Goal: Information Seeking & Learning: Compare options

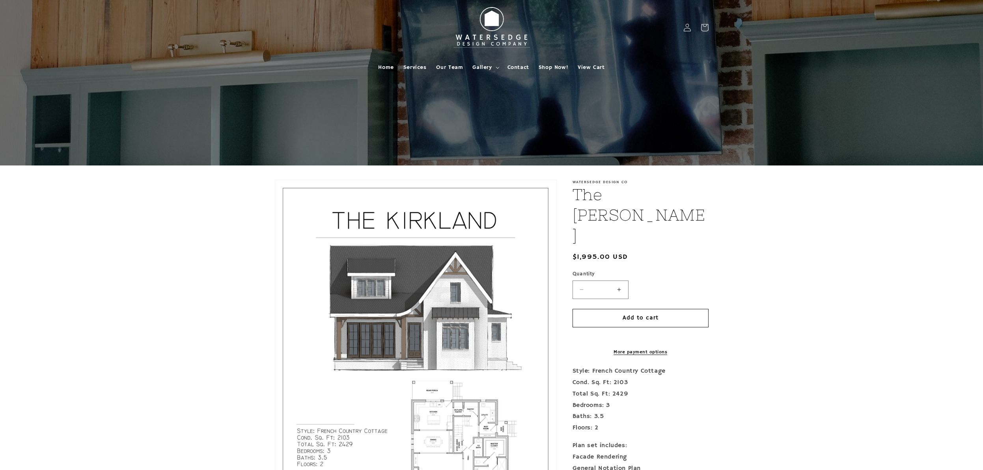
scroll to position [253, 0]
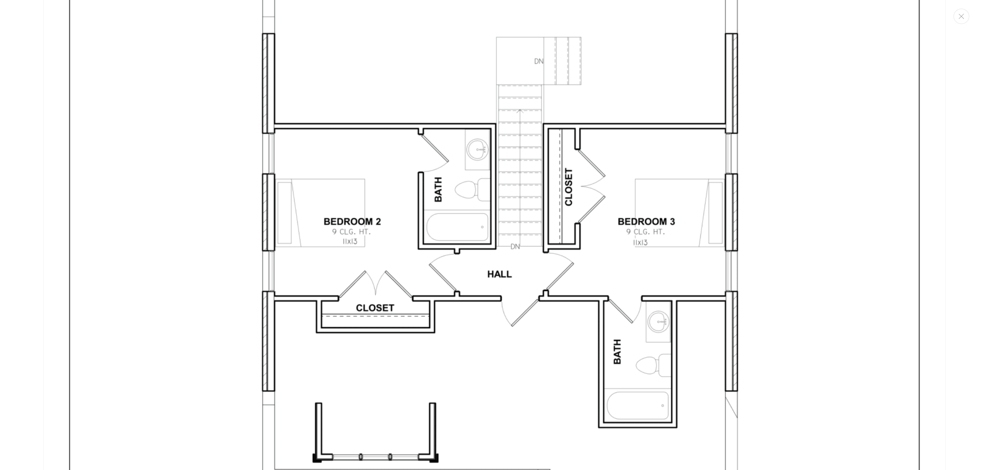
scroll to position [3846, 0]
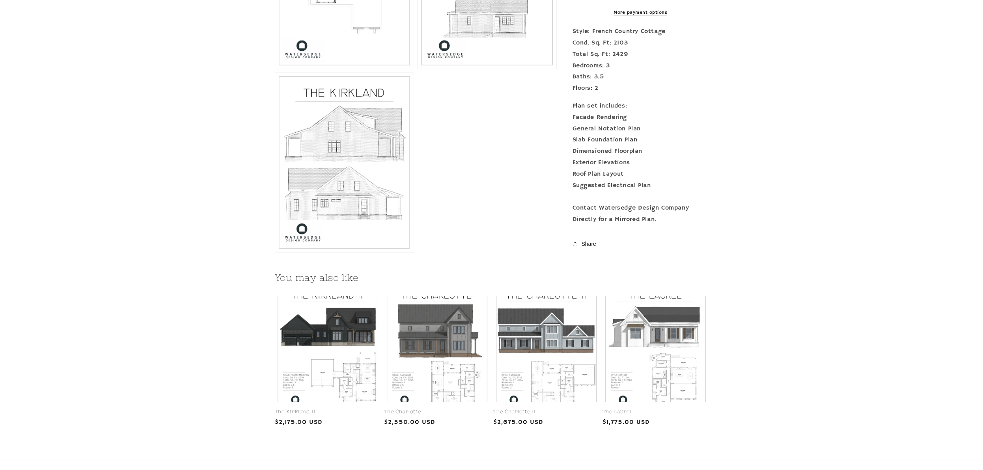
scroll to position [955, 0]
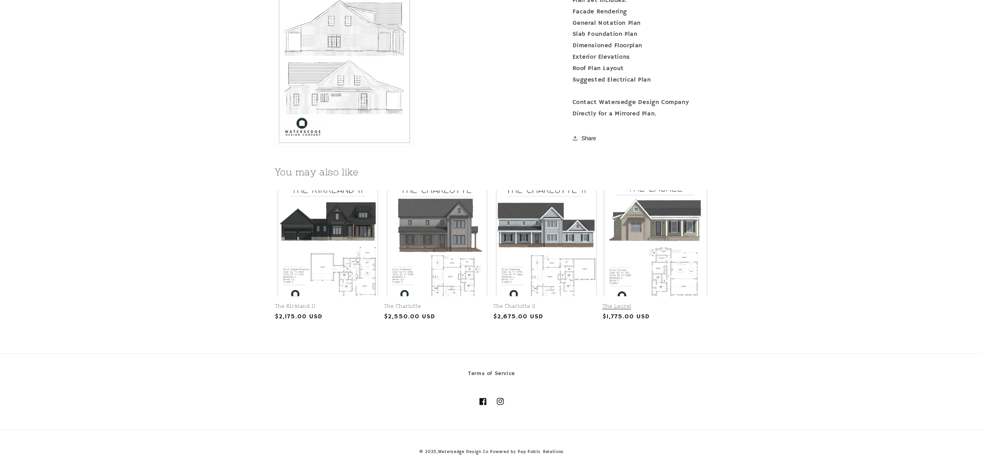
click at [660, 303] on link "The Laurel" at bounding box center [655, 306] width 106 height 7
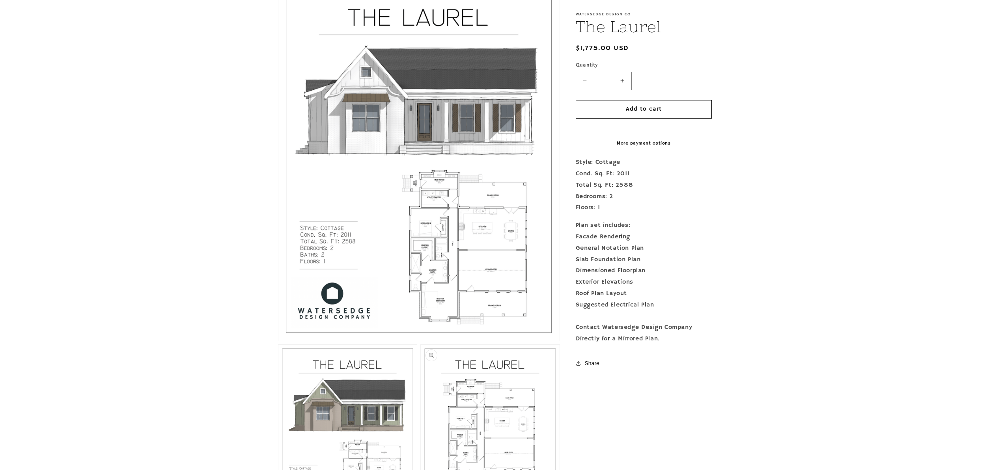
scroll to position [184, 0]
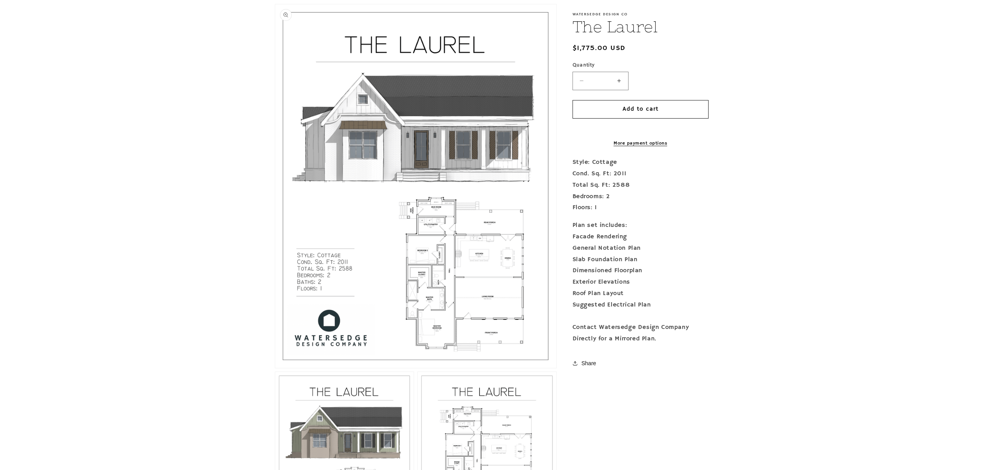
click at [275, 368] on button "Open media 1 in modal" at bounding box center [275, 368] width 0 height 0
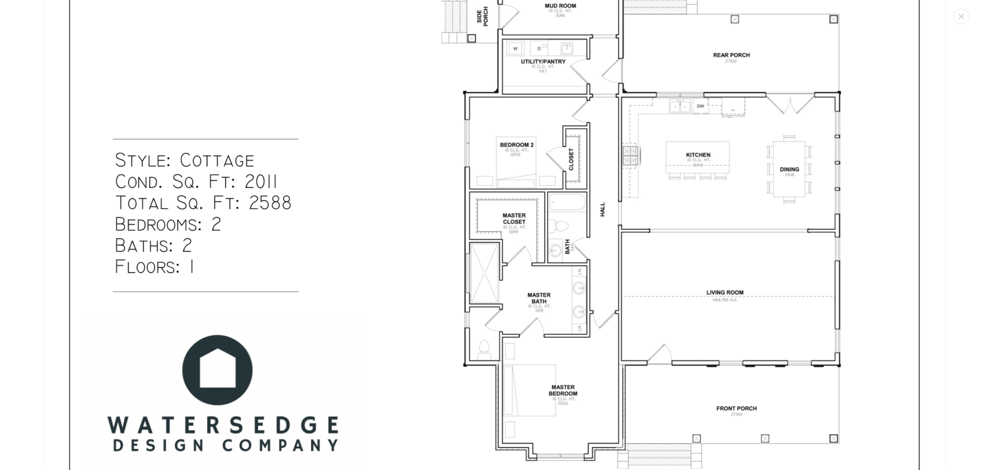
scroll to position [660, 0]
